Goal: Information Seeking & Learning: Check status

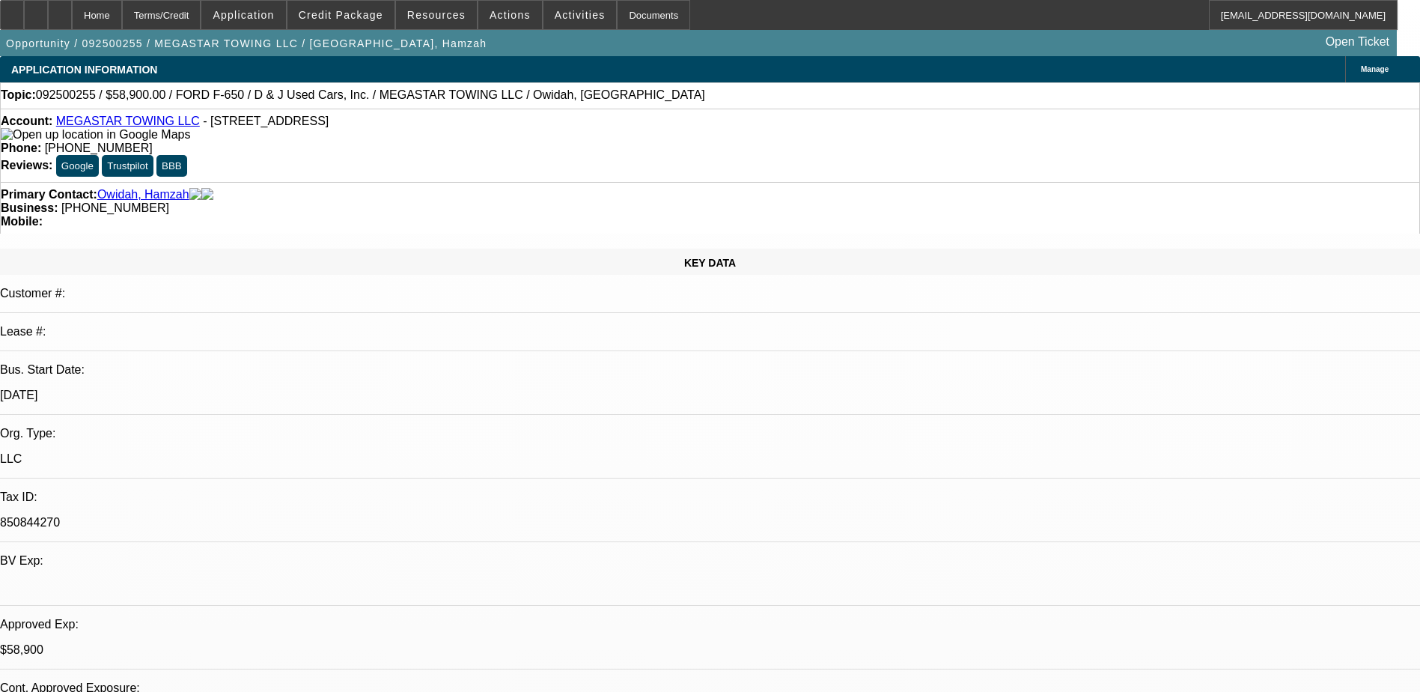
select select "0"
select select "2"
select select "0.1"
select select "0"
select select "2"
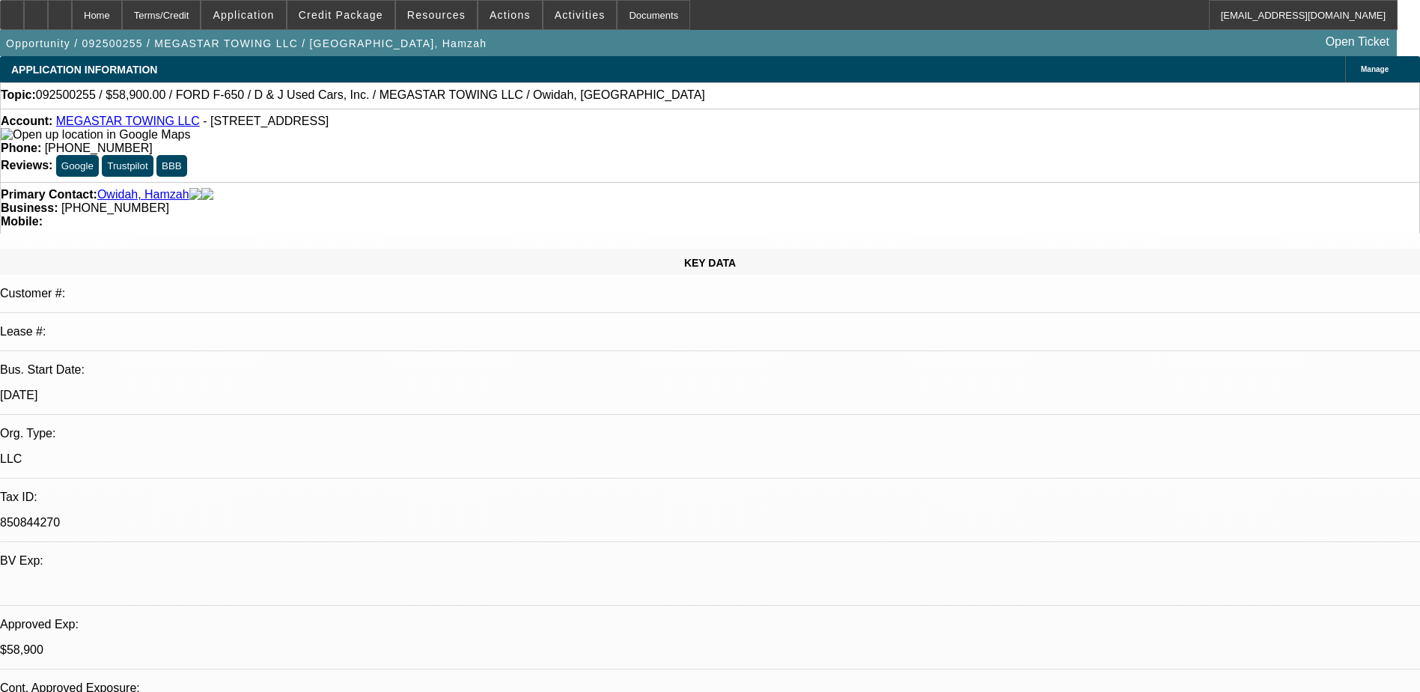
select select "0.1"
select select "0"
select select "0.1"
select select "0"
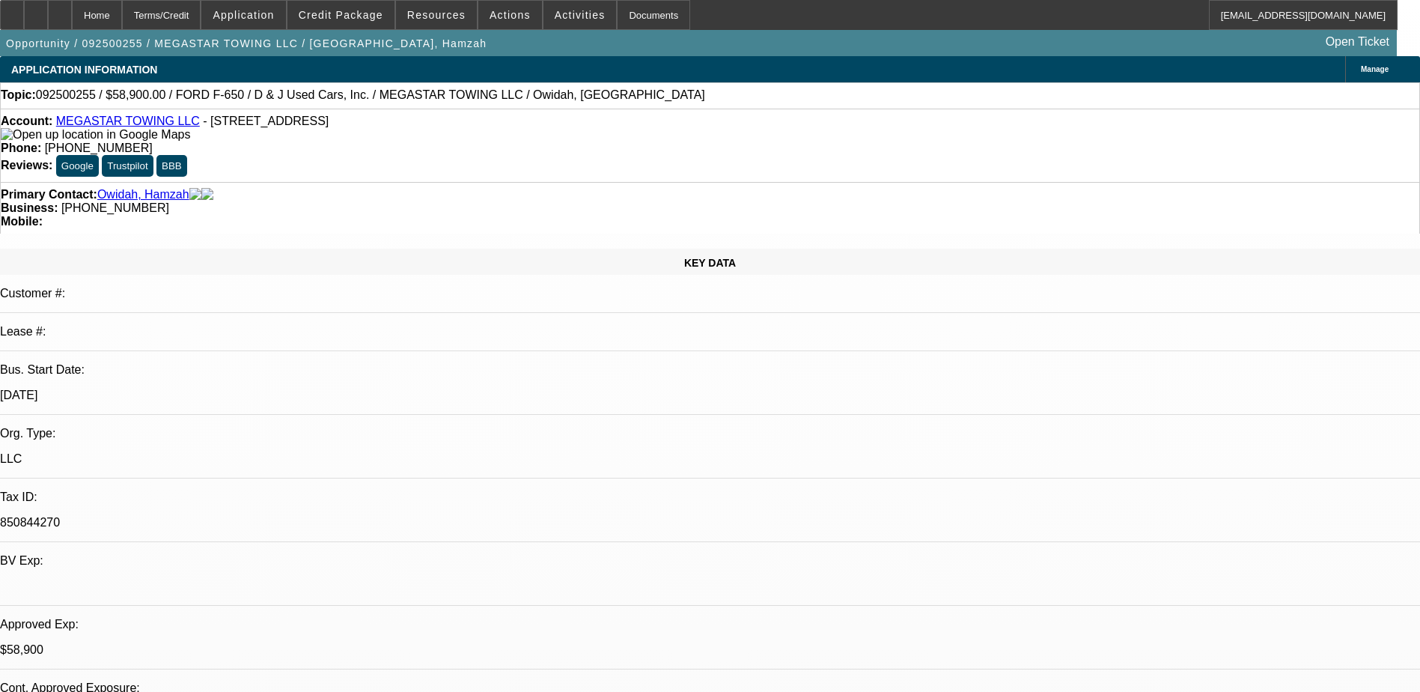
select select "0"
select select "0.1"
select select "1"
select select "2"
select select "4"
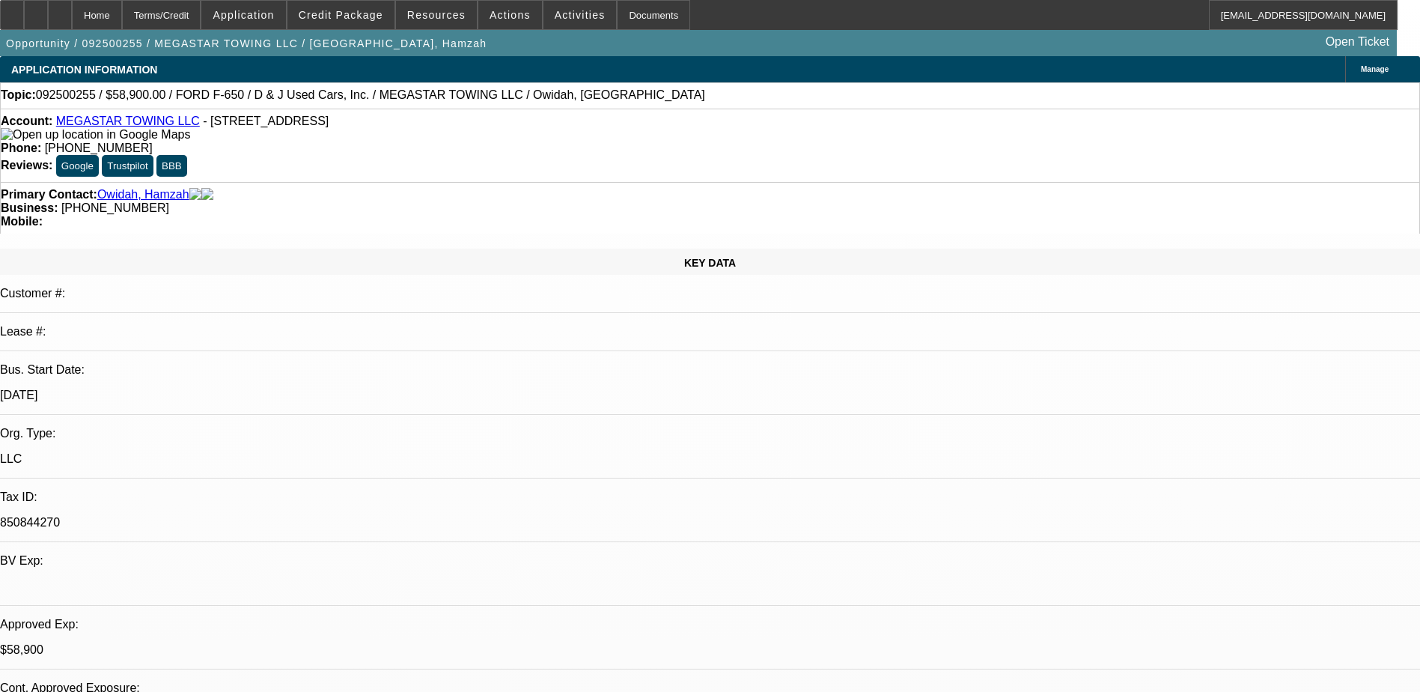
select select "1"
select select "2"
select select "4"
select select "1"
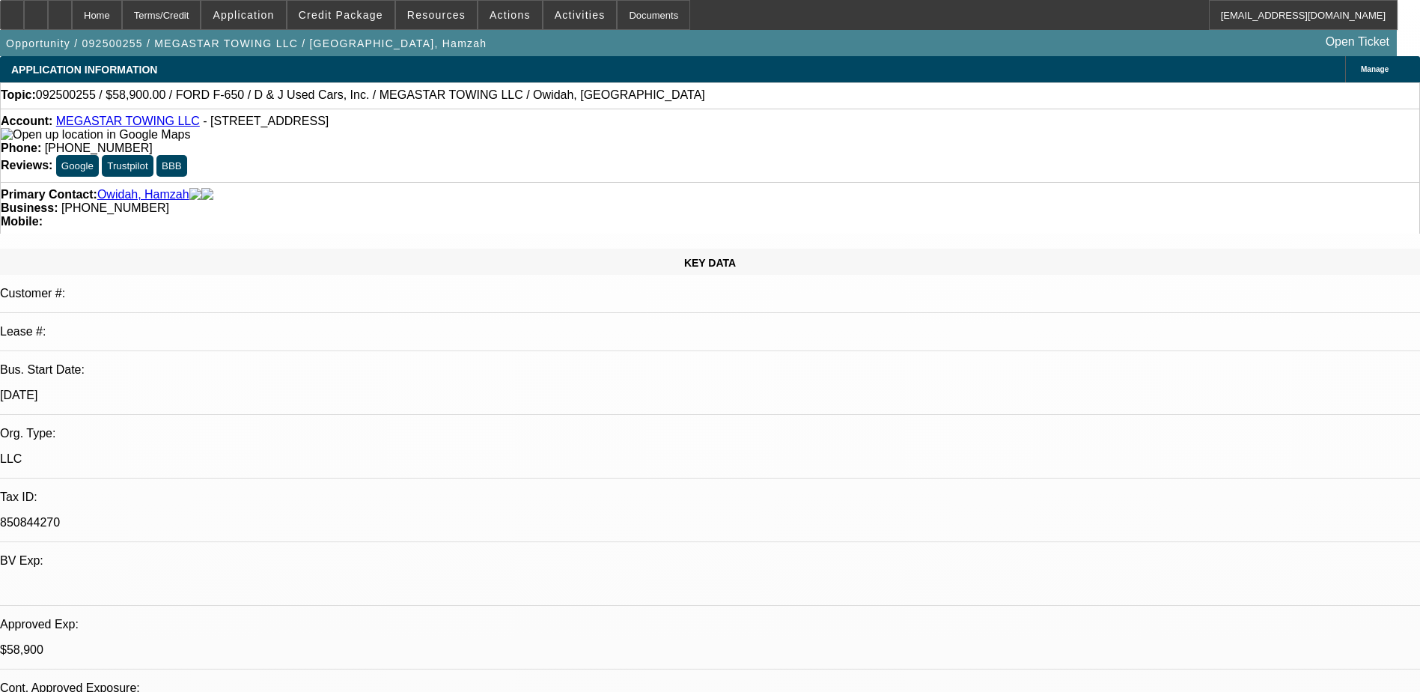
select select "4"
select select "1"
select select "4"
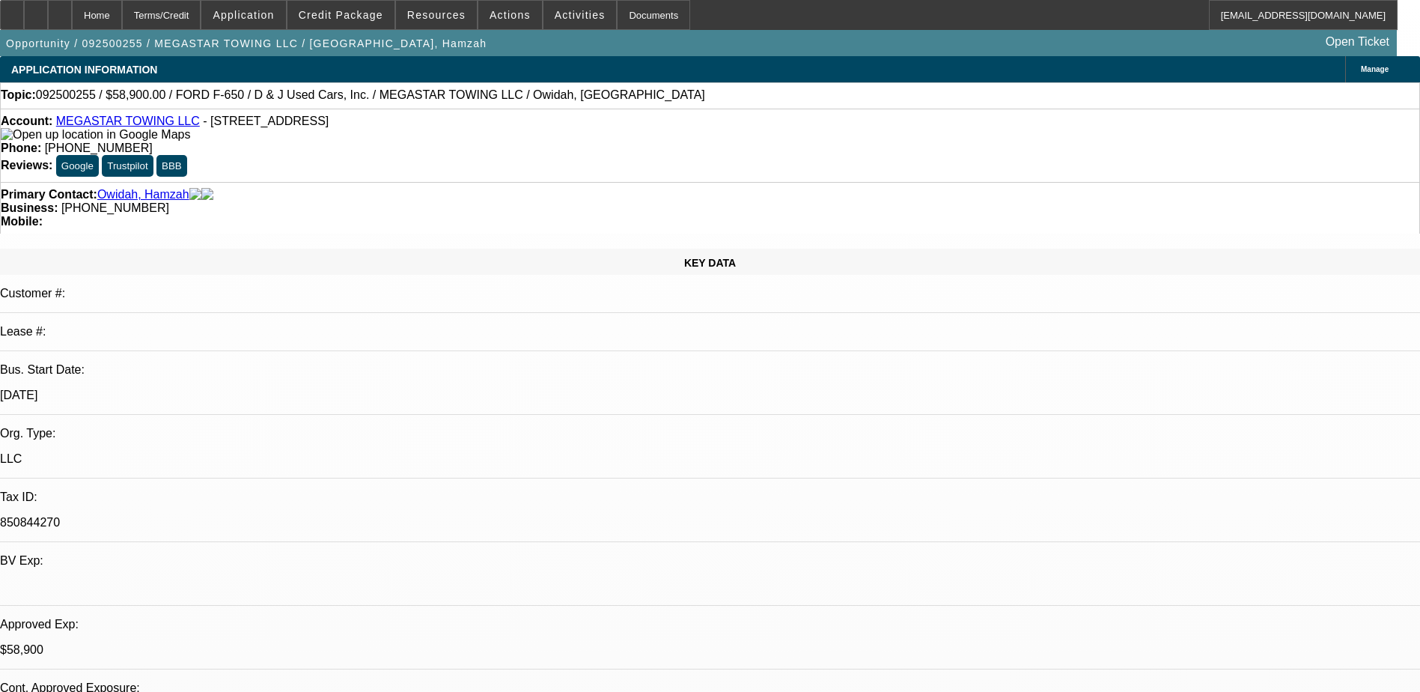
drag, startPoint x: 1110, startPoint y: 167, endPoint x: 1165, endPoint y: 201, distance: 64.8
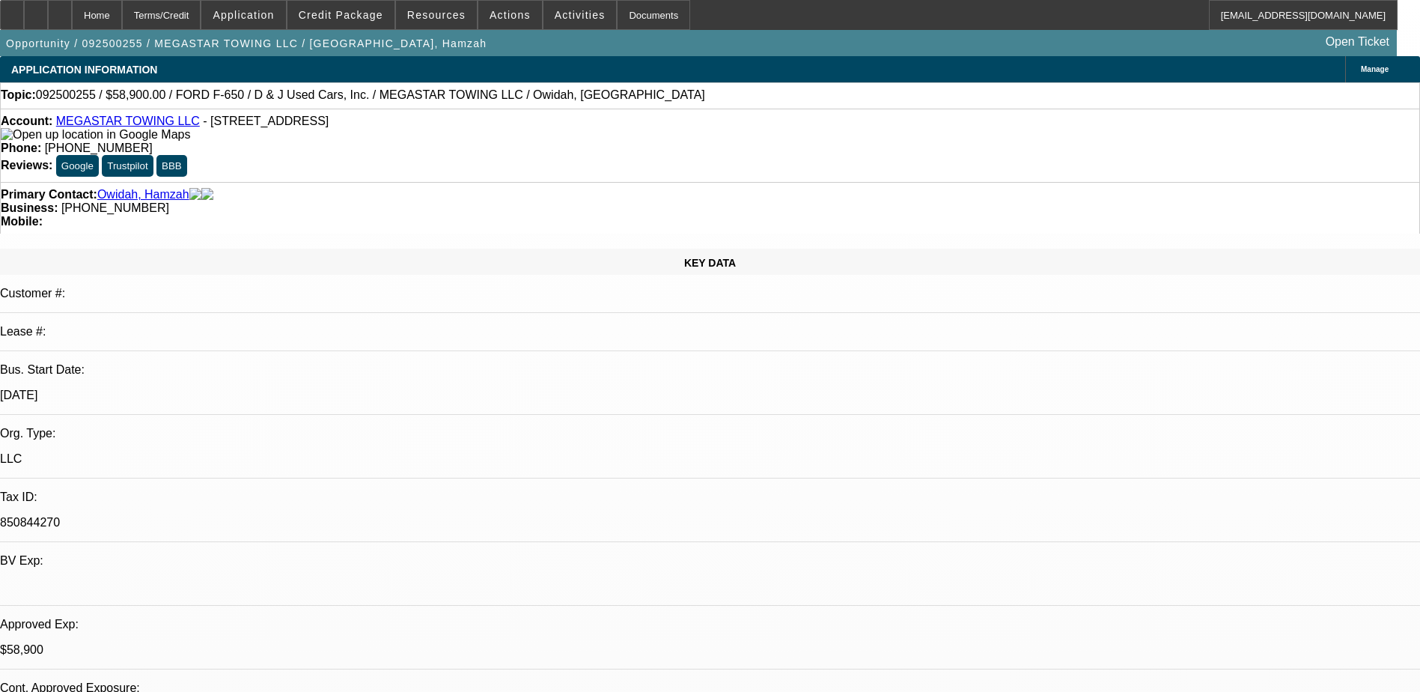
drag, startPoint x: 1193, startPoint y: 121, endPoint x: 1115, endPoint y: 177, distance: 96.6
